Goal: Task Accomplishment & Management: Manage account settings

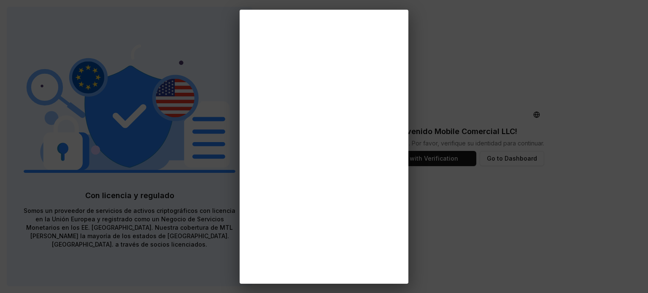
click at [62, 130] on div at bounding box center [324, 146] width 648 height 293
drag, startPoint x: 214, startPoint y: 175, endPoint x: 221, endPoint y: 178, distance: 7.2
click at [214, 175] on div at bounding box center [324, 146] width 648 height 293
drag, startPoint x: 179, startPoint y: 196, endPoint x: 184, endPoint y: 195, distance: 4.7
click at [181, 197] on div at bounding box center [324, 146] width 648 height 293
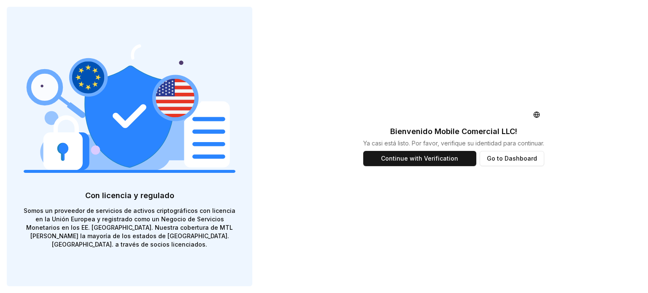
click at [399, 159] on button "Continue with Verification" at bounding box center [419, 158] width 113 height 15
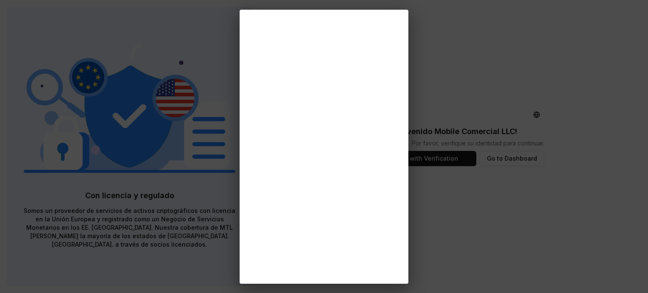
click at [470, 240] on div at bounding box center [324, 146] width 648 height 293
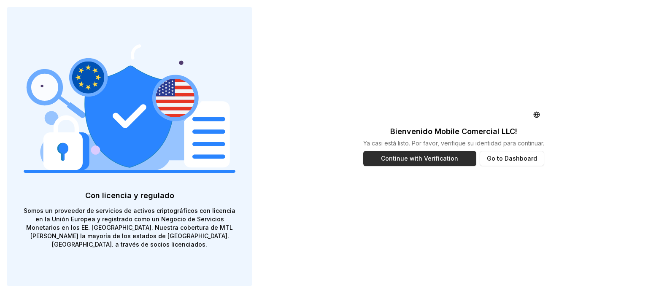
click at [408, 161] on button "Continue with Verification" at bounding box center [419, 158] width 113 height 15
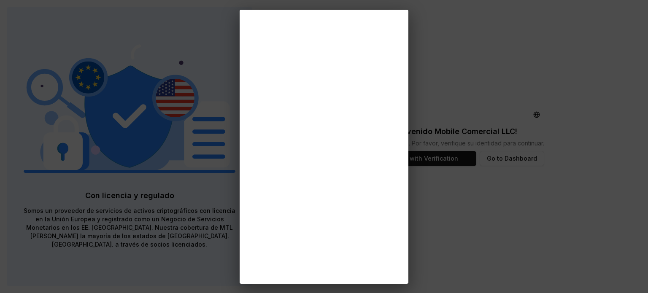
click at [475, 87] on div at bounding box center [324, 146] width 648 height 293
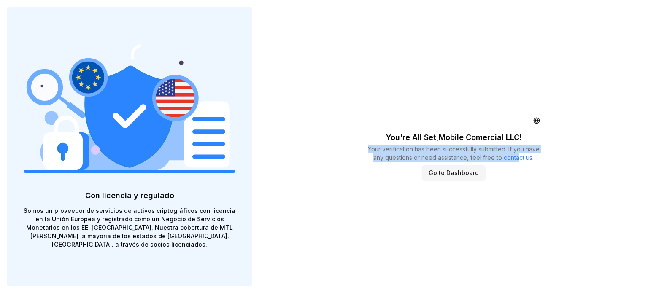
drag, startPoint x: 360, startPoint y: 138, endPoint x: 517, endPoint y: 156, distance: 158.3
click at [517, 156] on div "You're All Set, Mobile Comercial LLC ! Your verification has been successfully …" at bounding box center [454, 146] width 195 height 293
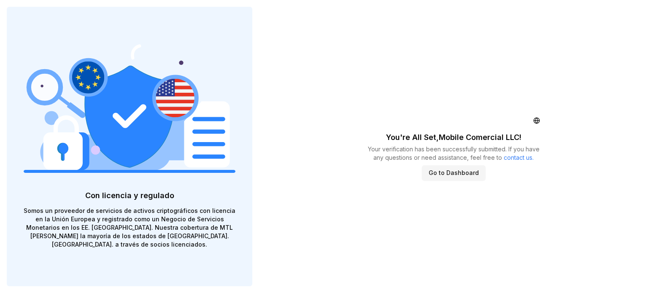
click at [554, 195] on div "You're All Set, Mobile Comercial LLC ! Your verification has been successfully …" at bounding box center [453, 146] width 389 height 293
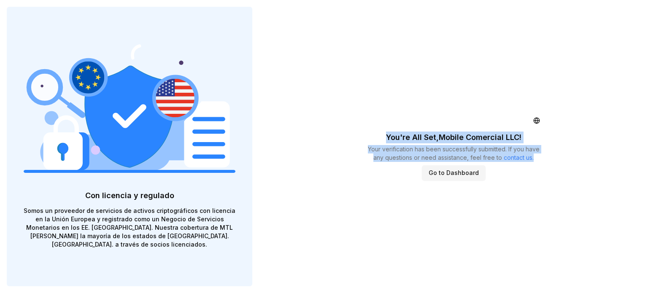
drag, startPoint x: 374, startPoint y: 124, endPoint x: 562, endPoint y: 168, distance: 192.7
click at [562, 168] on div "You're All Set, Mobile Comercial LLC ! Your verification has been successfully …" at bounding box center [453, 146] width 389 height 293
copy div "You're All Set, Mobile Comercial LLC ! Your verification has been successfully …"
drag, startPoint x: 461, startPoint y: 172, endPoint x: 399, endPoint y: 197, distance: 67.4
click at [461, 172] on button "Go to Dashboard" at bounding box center [454, 172] width 64 height 15
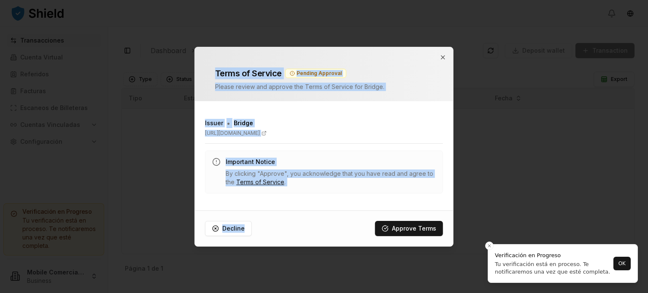
drag, startPoint x: 509, startPoint y: 214, endPoint x: 627, endPoint y: 243, distance: 121.5
click at [625, 239] on body "Transacciones Cuenta Virtual Referidos Facturas Escaneos de Billeteras Cuentas …" at bounding box center [324, 146] width 648 height 293
click at [379, 194] on div "Issuer • Bridge https://www.bridge.xyz/ Important Notice By clicking "Approve",…" at bounding box center [324, 156] width 258 height 96
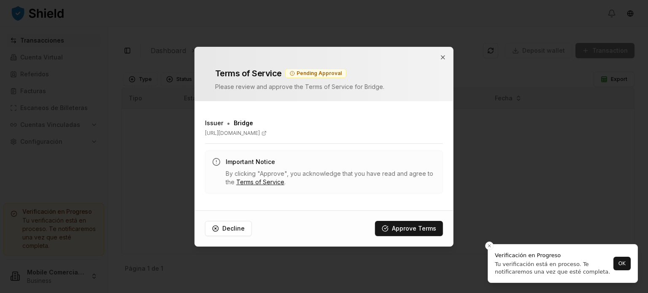
drag, startPoint x: 366, startPoint y: 191, endPoint x: 355, endPoint y: 189, distance: 10.8
click at [359, 189] on div "Important Notice By clicking "Approve", you acknowledge that you have read and …" at bounding box center [324, 172] width 238 height 43
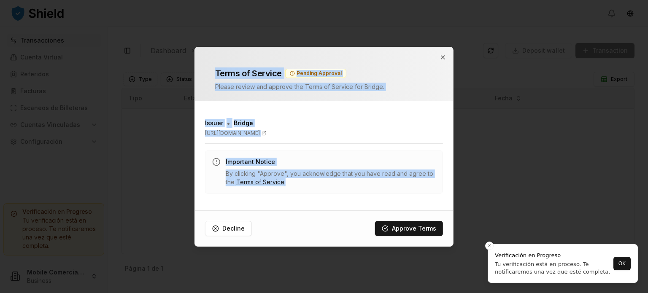
drag, startPoint x: 200, startPoint y: 67, endPoint x: 386, endPoint y: 200, distance: 228.6
click at [386, 200] on div "Terms of Service Pending Approval Please review and approve the Terms of Servic…" at bounding box center [324, 147] width 259 height 200
copy div "Terms of Service Pending Approval Please review and approve the Terms of Servic…"
click at [423, 232] on button "Approve Terms" at bounding box center [409, 228] width 68 height 15
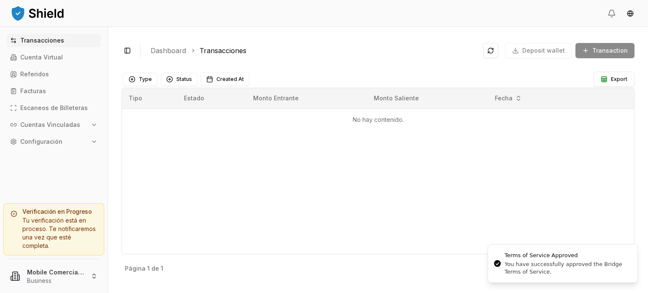
click at [392, 184] on div "Tipo Estado Monto Entrante Monto Saliente Fecha No hay contenido." at bounding box center [378, 171] width 513 height 167
click at [51, 278] on html "Transacciones Cuenta Virtual Referidos Facturas Escaneos de Billeteras Cuentas …" at bounding box center [324, 146] width 648 height 293
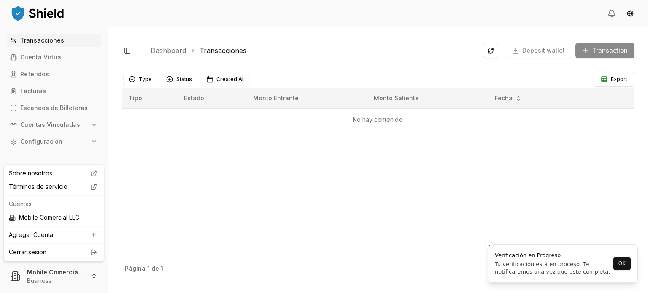
click at [218, 192] on html "Transacciones Cuenta Virtual Referidos Facturas Escaneos de Billeteras Cuentas …" at bounding box center [324, 146] width 648 height 293
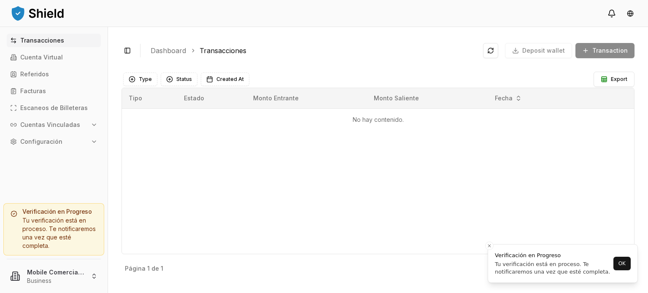
click at [613, 11] on icon at bounding box center [612, 13] width 8 height 8
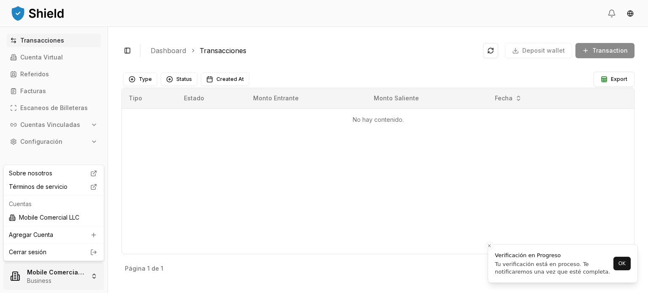
click at [45, 286] on html "Transacciones Cuenta Virtual Referidos Facturas Escaneos de Billeteras Cuentas …" at bounding box center [324, 146] width 648 height 293
click at [55, 254] on link "Cerrar sesión" at bounding box center [54, 252] width 90 height 8
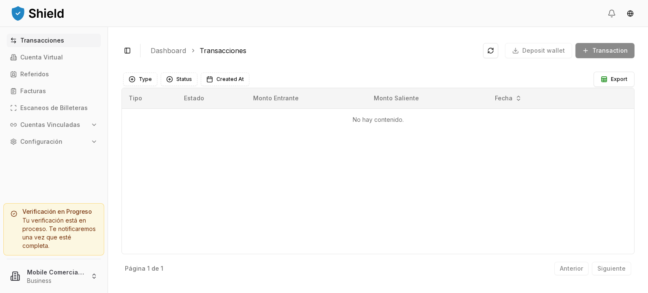
click at [52, 139] on p "Configuración" at bounding box center [41, 142] width 42 height 6
click at [37, 168] on link "Perfil" at bounding box center [54, 171] width 73 height 14
click at [61, 172] on link "Perfil" at bounding box center [54, 171] width 73 height 14
click at [83, 170] on link "Perfil" at bounding box center [54, 171] width 73 height 14
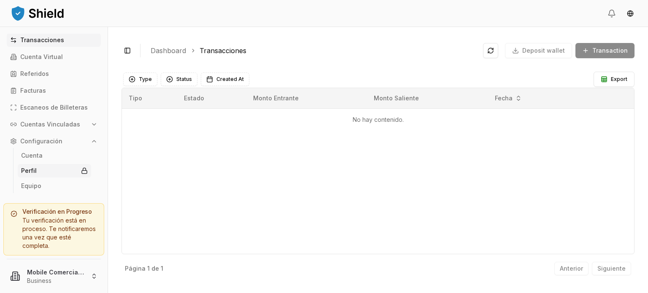
click at [30, 172] on p "Perfil" at bounding box center [29, 171] width 16 height 6
click at [38, 272] on html "Transacciones Cuenta Virtual Referidos Facturas Escaneos de Billeteras Cuentas …" at bounding box center [324, 146] width 648 height 293
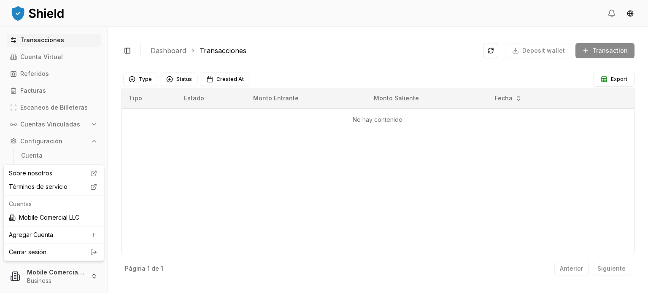
click at [228, 226] on html "Transacciones Cuenta Virtual Referidos Facturas Escaneos de Billeteras Cuentas …" at bounding box center [324, 146] width 648 height 293
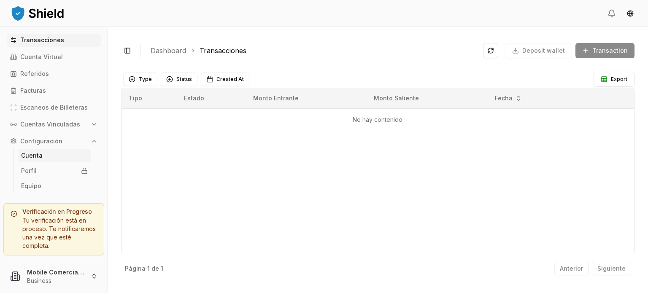
click at [32, 155] on p "Cuenta" at bounding box center [32, 156] width 22 height 6
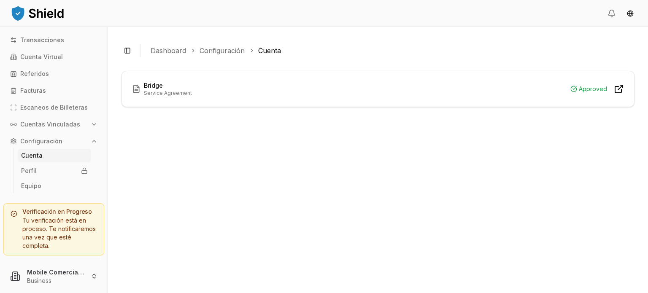
click at [311, 97] on div "Bridge Service Agreement Approved" at bounding box center [378, 88] width 512 height 35
click at [175, 92] on p "Service Agreement" at bounding box center [168, 93] width 48 height 7
click at [276, 84] on div "Bridge Service Agreement Approved" at bounding box center [378, 88] width 492 height 15
click at [228, 50] on link "Configuración" at bounding box center [222, 51] width 45 height 10
click at [82, 171] on rect at bounding box center [84, 172] width 5 height 3
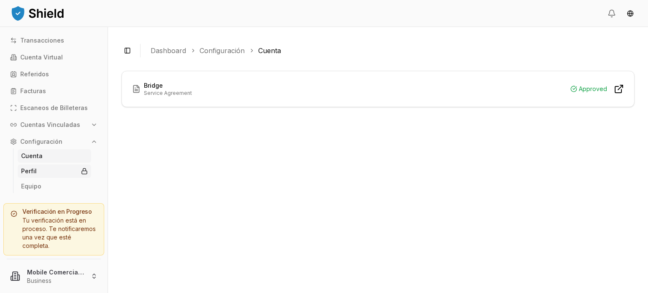
click at [34, 170] on p "Perfil" at bounding box center [29, 171] width 16 height 6
click at [37, 143] on p "Configuración" at bounding box center [41, 142] width 42 height 6
click at [42, 143] on p "Configuración" at bounding box center [41, 142] width 42 height 6
click at [30, 189] on p "Equipo" at bounding box center [31, 187] width 20 height 6
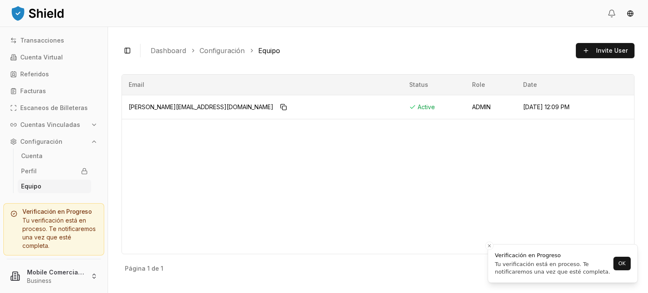
click at [186, 216] on div "Email Status Role Date ricardo@mobilecomercial.com Active ADMIN Oct 7, 2025, 12…" at bounding box center [378, 164] width 513 height 180
click at [38, 9] on img at bounding box center [37, 13] width 55 height 17
drag, startPoint x: 18, startPoint y: 16, endPoint x: 43, endPoint y: 83, distance: 71.1
click at [18, 16] on img at bounding box center [37, 13] width 55 height 17
click at [54, 155] on link "Cuenta" at bounding box center [54, 156] width 73 height 14
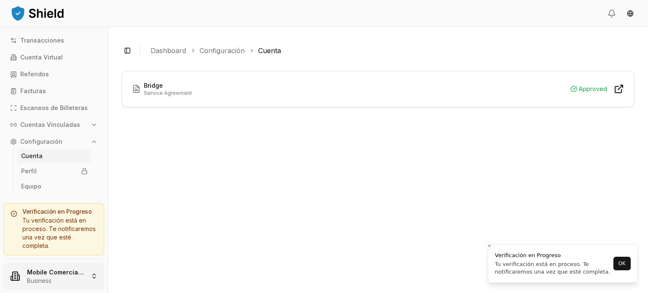
click at [62, 274] on html "Transacciones Cuenta Virtual Referidos Facturas Escaneos de Billeteras Cuentas …" at bounding box center [324, 146] width 648 height 293
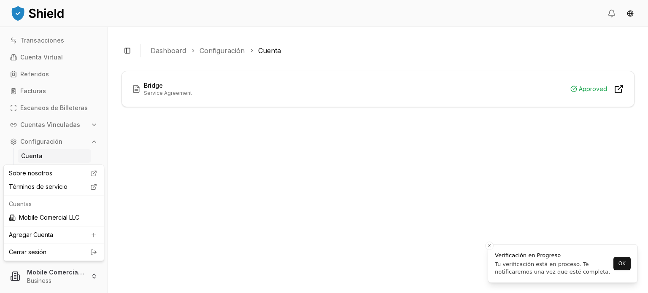
click at [357, 60] on html "Transacciones Cuenta Virtual Referidos Facturas Escaneos de Billeteras Cuentas …" at bounding box center [324, 146] width 648 height 293
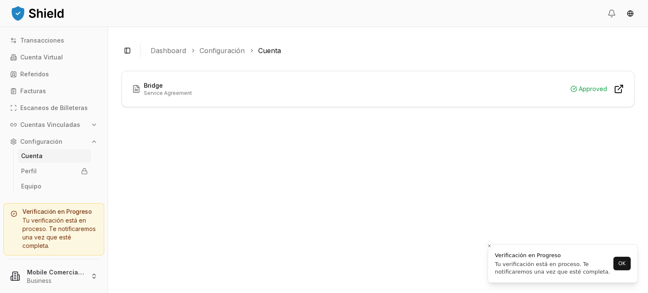
click at [289, 90] on div "Bridge Service Agreement Approved" at bounding box center [378, 88] width 492 height 15
click at [50, 42] on p "Transacciones" at bounding box center [42, 41] width 44 height 6
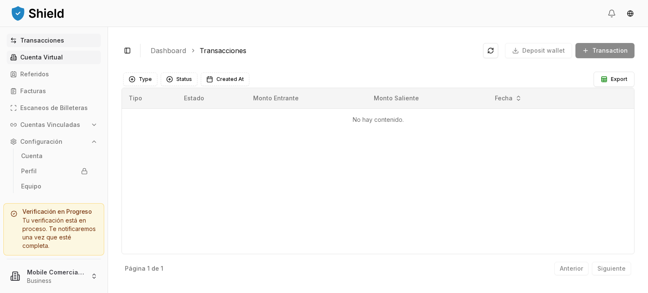
click at [46, 57] on p "Cuenta Virtual" at bounding box center [41, 57] width 43 height 6
drag, startPoint x: 36, startPoint y: 75, endPoint x: 36, endPoint y: 81, distance: 5.9
click at [36, 75] on p "Referidos" at bounding box center [34, 74] width 29 height 6
click at [35, 91] on p "Facturas" at bounding box center [33, 91] width 26 height 6
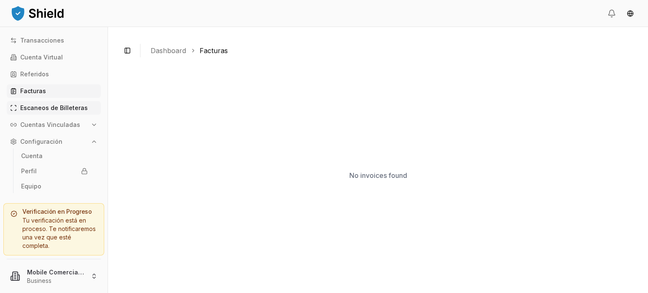
click at [45, 110] on p "Escaneos de Billeteras" at bounding box center [54, 108] width 68 height 6
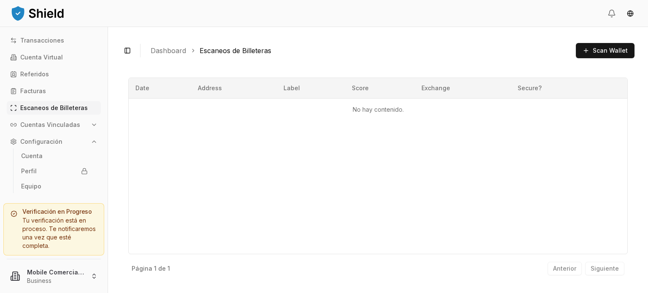
click at [38, 127] on p "Cuentas Vinculadas" at bounding box center [50, 125] width 60 height 6
click at [35, 139] on p "Billeteras" at bounding box center [35, 139] width 28 height 6
click at [40, 157] on p "Cuentas Bancarias" at bounding box center [49, 154] width 56 height 6
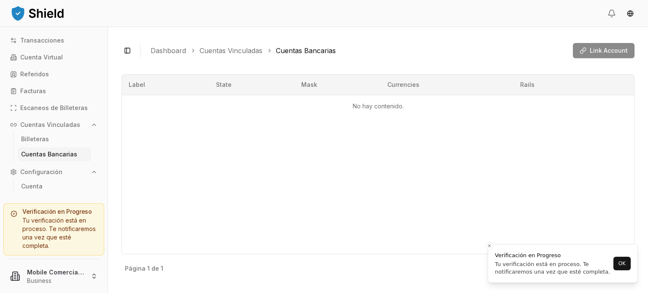
click at [40, 171] on p "Configuración" at bounding box center [41, 172] width 42 height 6
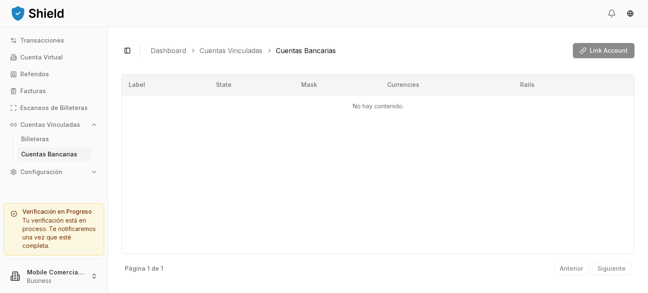
click at [56, 172] on p "Configuración" at bounding box center [41, 172] width 42 height 6
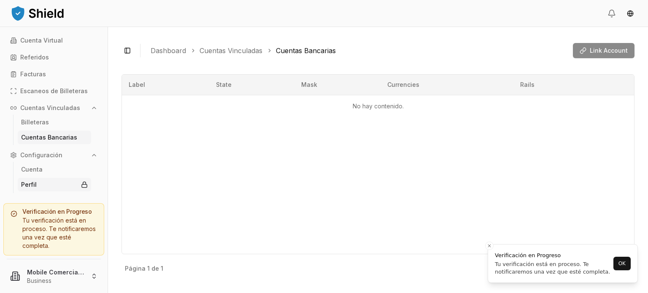
click at [54, 186] on link "Perfil" at bounding box center [54, 185] width 73 height 14
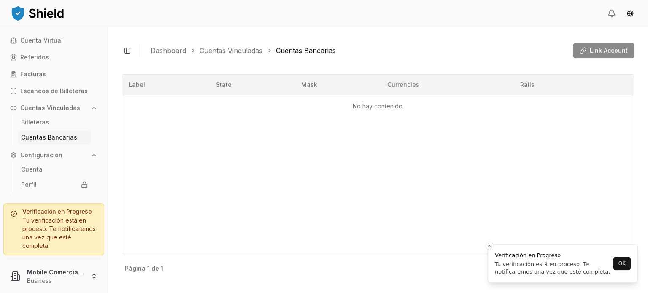
click at [54, 227] on div "Tu verificación está en proceso. Te notificaremos una vez que esté completa." at bounding box center [54, 233] width 87 height 34
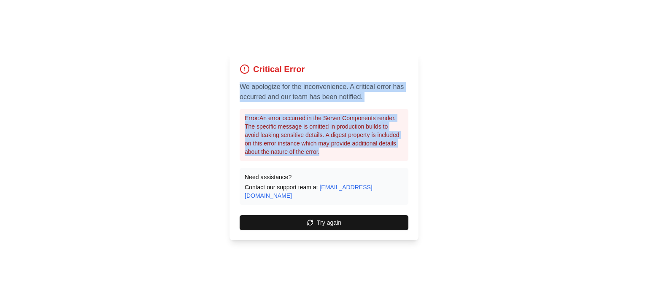
drag, startPoint x: 243, startPoint y: 86, endPoint x: 390, endPoint y: 164, distance: 166.9
click at [390, 161] on div "Critical Error We apologize for the inconvenience. A critical error has occurre…" at bounding box center [324, 146] width 189 height 187
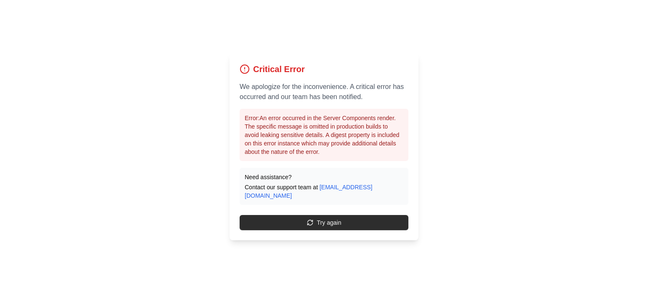
click at [335, 219] on button "Try again" at bounding box center [324, 222] width 169 height 15
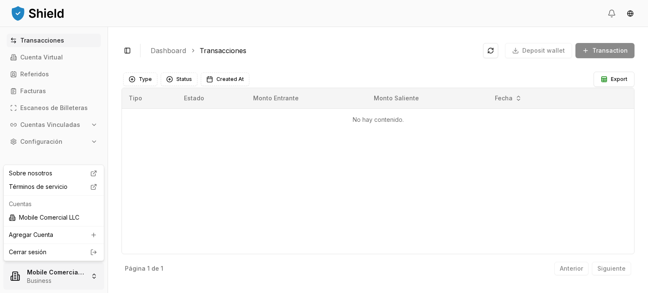
click at [44, 281] on html "Transacciones Cuenta Virtual Referidos Facturas Escaneos de Billeteras Cuentas …" at bounding box center [324, 146] width 648 height 293
click at [40, 252] on link "Cerrar sesión" at bounding box center [54, 252] width 90 height 8
